Goal: Transaction & Acquisition: Purchase product/service

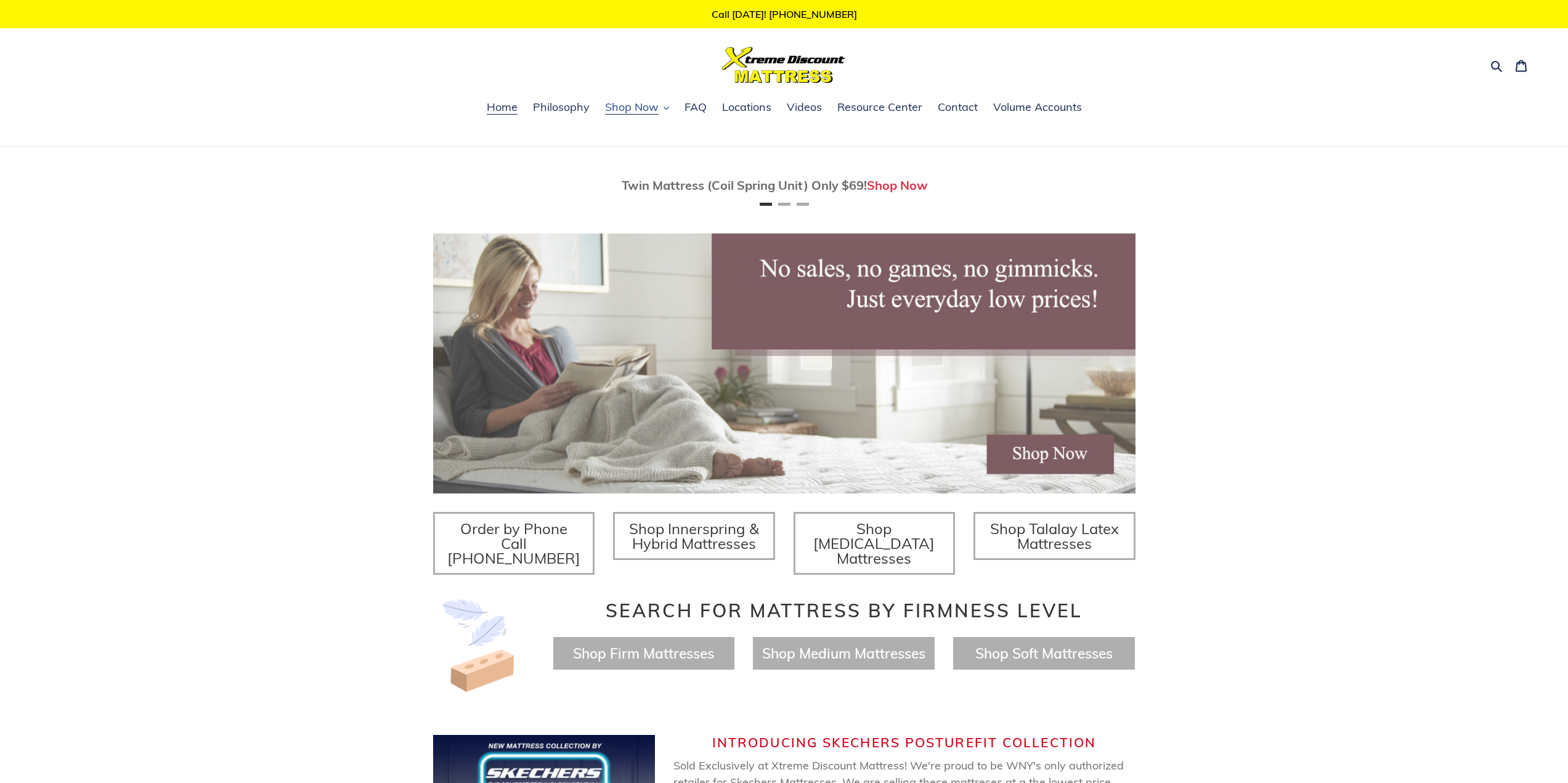
click at [659, 106] on button "Shop Now" at bounding box center [637, 107] width 76 height 18
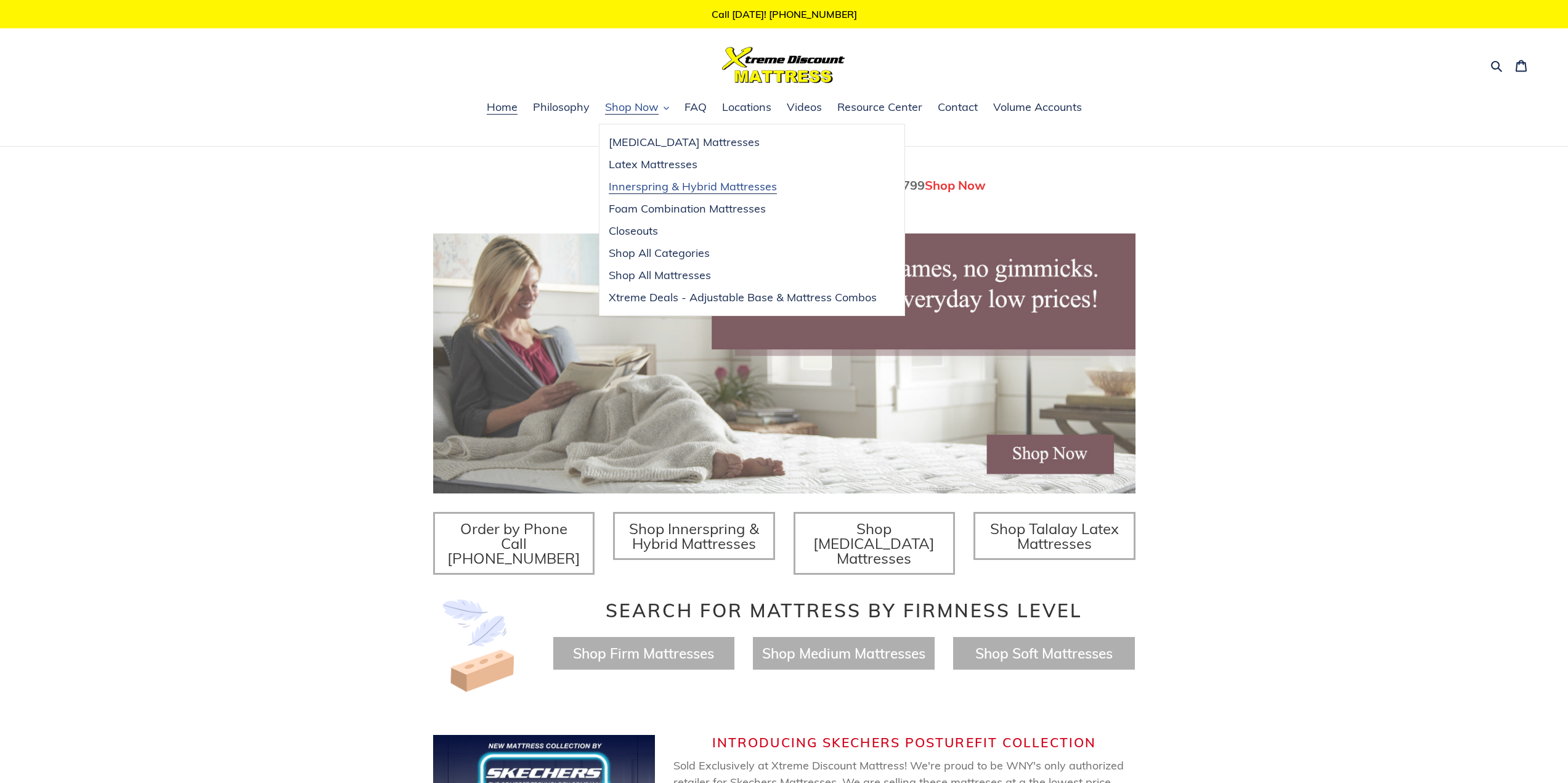
scroll to position [0, 703]
click at [758, 185] on span "Innerspring & Hybrid Mattresses" at bounding box center [693, 186] width 168 height 14
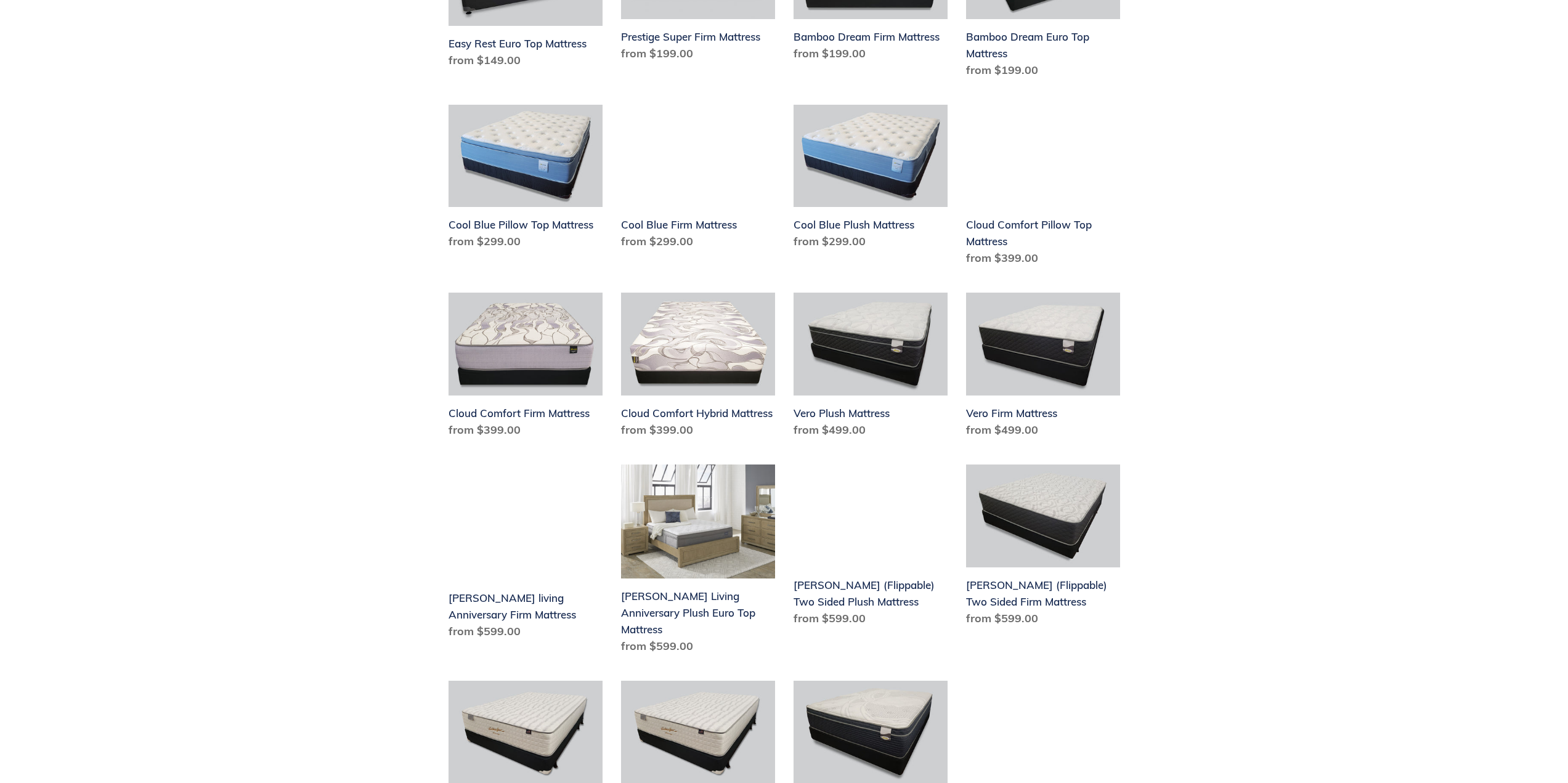
scroll to position [185, 0]
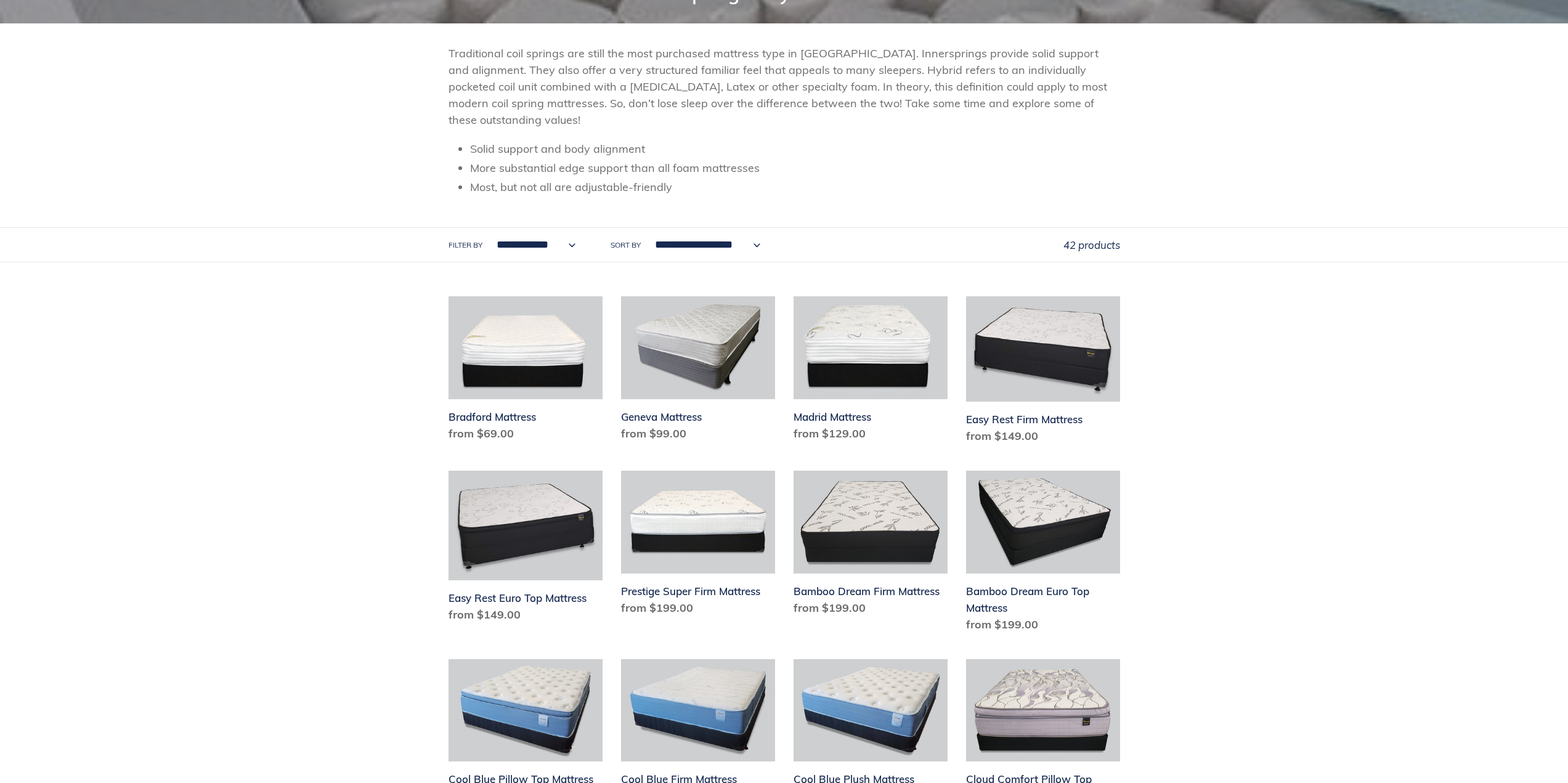
click at [564, 247] on select "**********" at bounding box center [534, 244] width 96 height 33
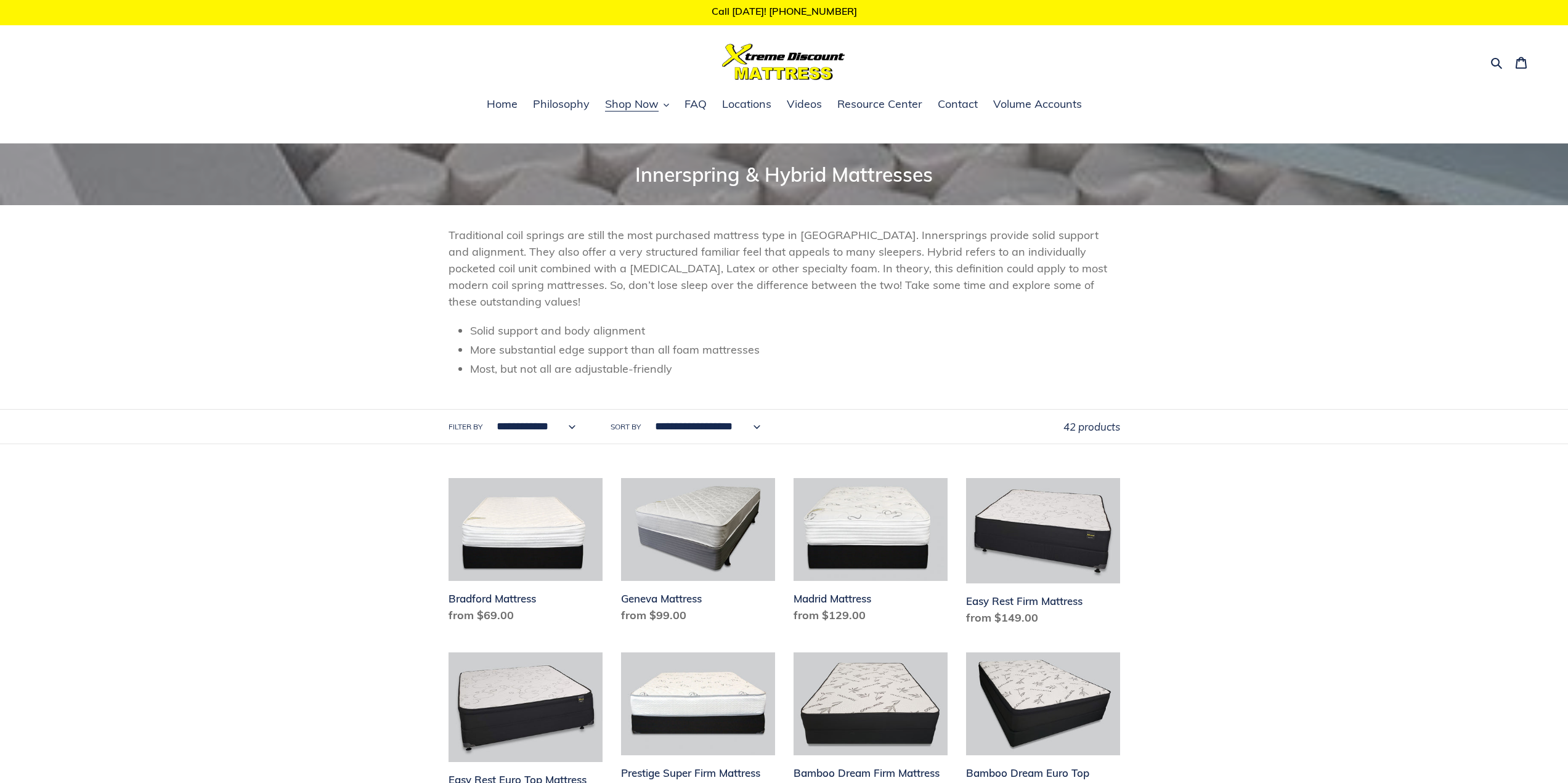
scroll to position [0, 0]
